Goal: Check status: Check status

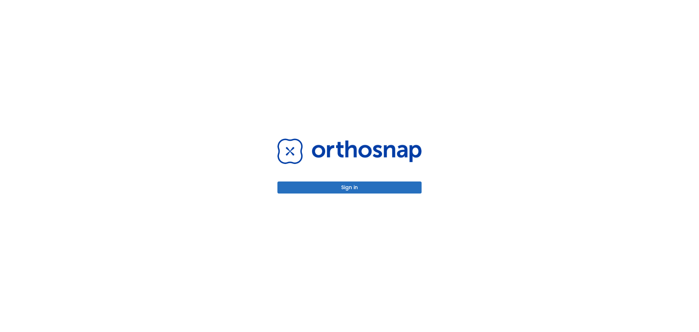
click at [349, 189] on button "Sign in" at bounding box center [350, 187] width 144 height 12
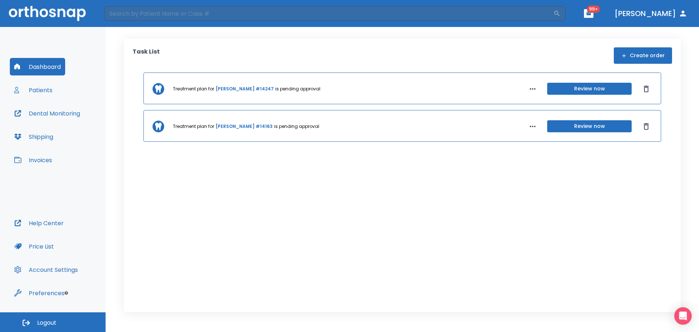
click at [38, 94] on button "Patients" at bounding box center [33, 89] width 47 height 17
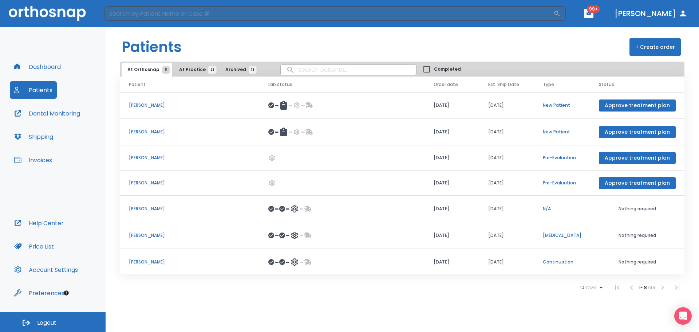
click at [197, 68] on span "At Practice 23" at bounding box center [195, 69] width 33 height 7
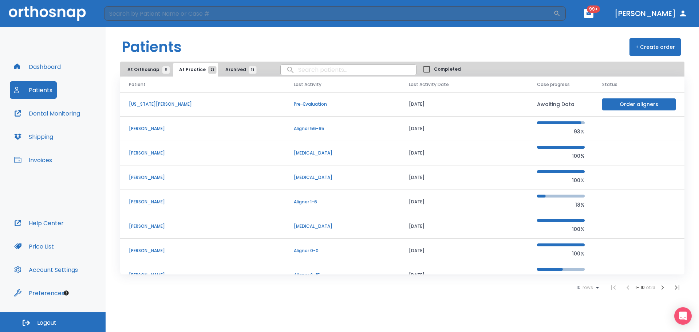
click at [663, 287] on icon "button" at bounding box center [663, 287] width 9 height 9
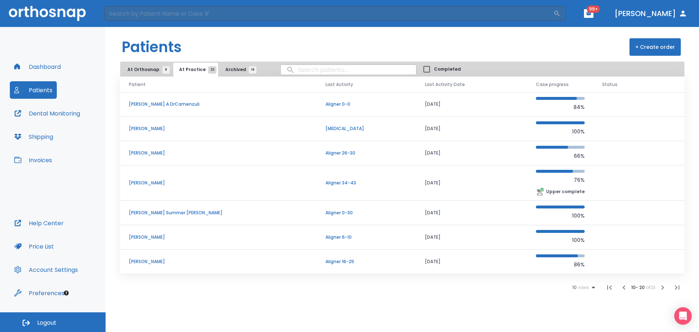
scroll to position [73, 0]
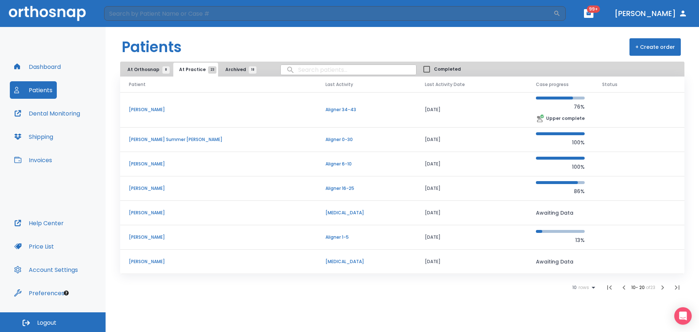
click at [664, 289] on icon "button" at bounding box center [663, 287] width 9 height 9
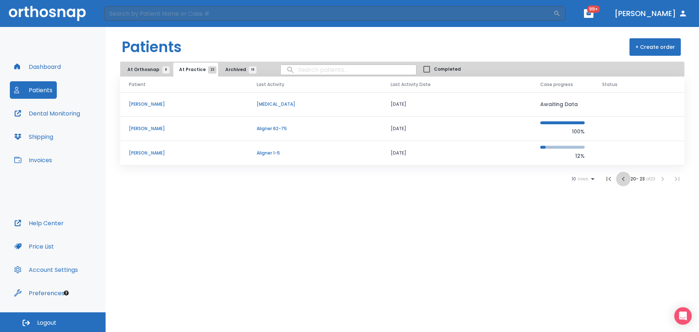
click at [624, 178] on icon "button" at bounding box center [623, 178] width 9 height 9
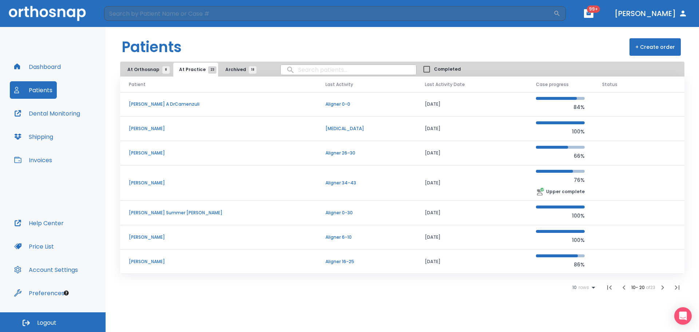
click at [310, 73] on input "search" at bounding box center [349, 70] width 136 height 14
click at [594, 288] on icon at bounding box center [593, 287] width 9 height 9
click at [581, 316] on p "100" at bounding box center [580, 314] width 7 height 7
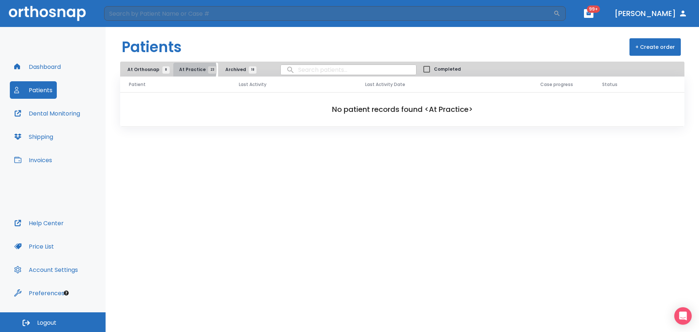
click at [180, 70] on span "At Practice 23" at bounding box center [195, 69] width 33 height 7
click at [158, 69] on span "At Orthosnap 8" at bounding box center [146, 69] width 39 height 7
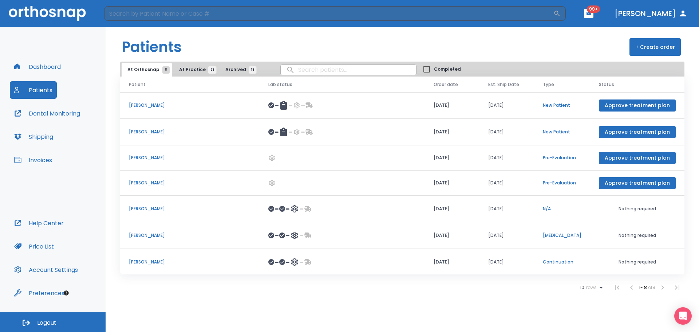
scroll to position [28, 0]
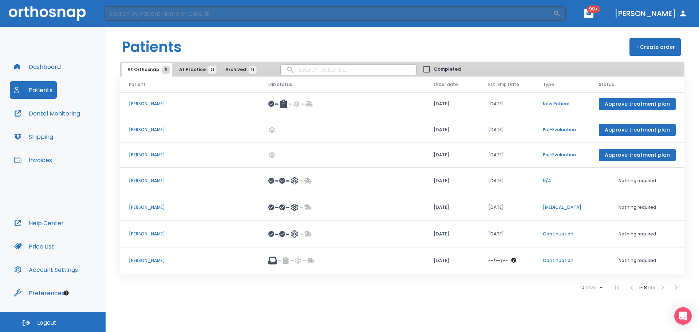
click at [187, 67] on span "At Practice 23" at bounding box center [195, 69] width 33 height 7
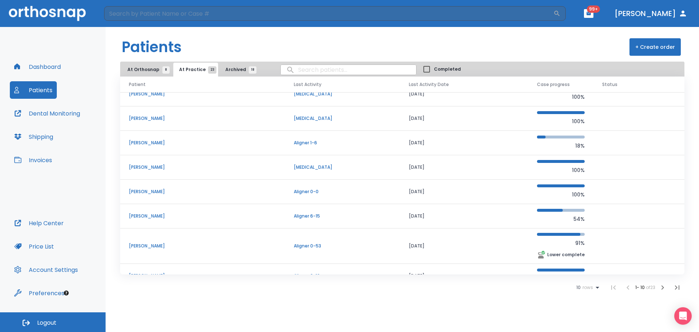
scroll to position [73, 0]
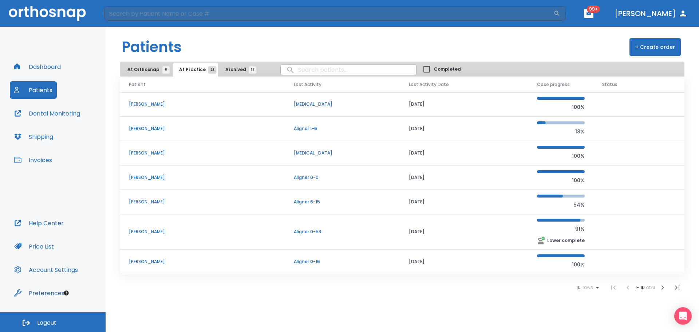
click at [664, 286] on icon "button" at bounding box center [663, 287] width 9 height 9
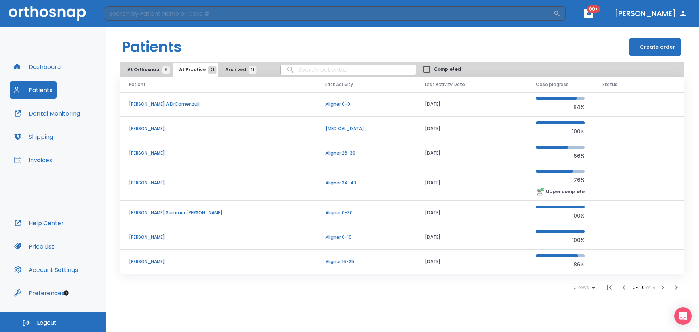
click at [663, 284] on icon "button" at bounding box center [663, 287] width 9 height 9
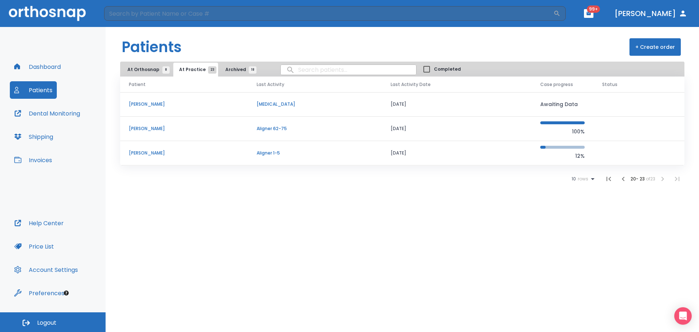
click at [152, 154] on p "[PERSON_NAME]" at bounding box center [184, 153] width 110 height 7
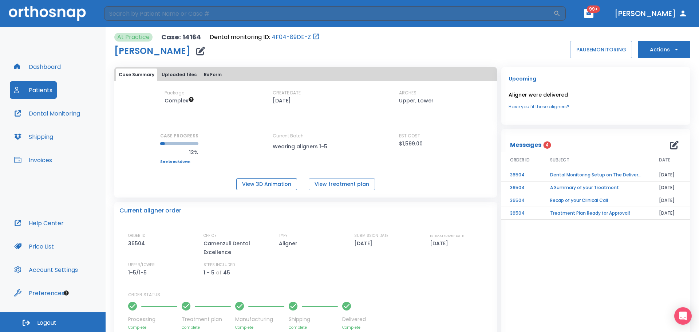
click at [248, 184] on button "View 3D Animation" at bounding box center [266, 184] width 61 height 12
